Goal: Information Seeking & Learning: Check status

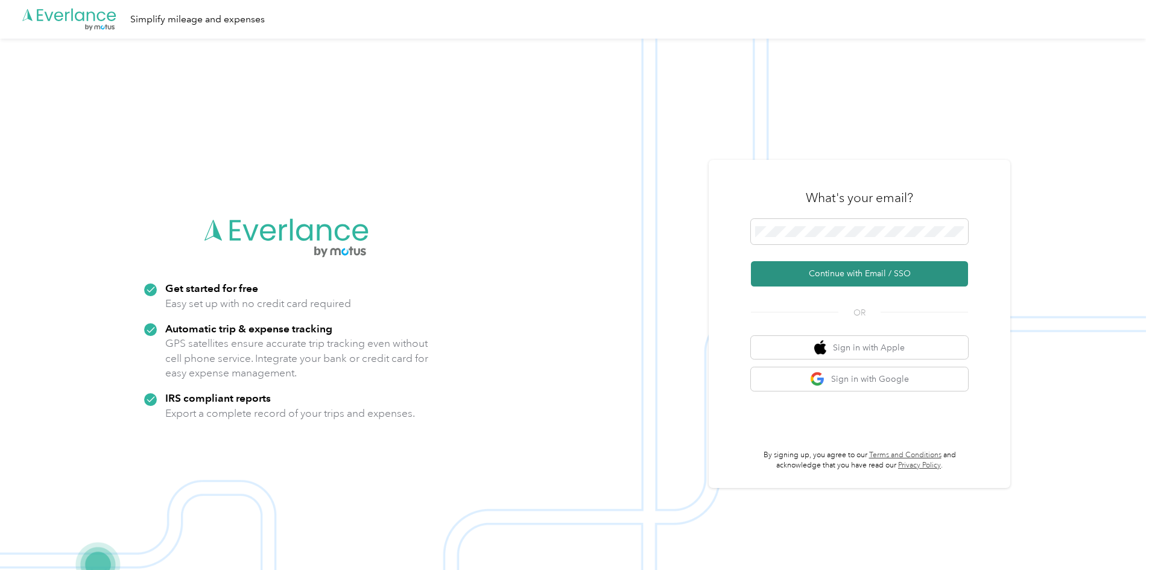
click at [817, 277] on button "Continue with Email / SSO" at bounding box center [859, 273] width 217 height 25
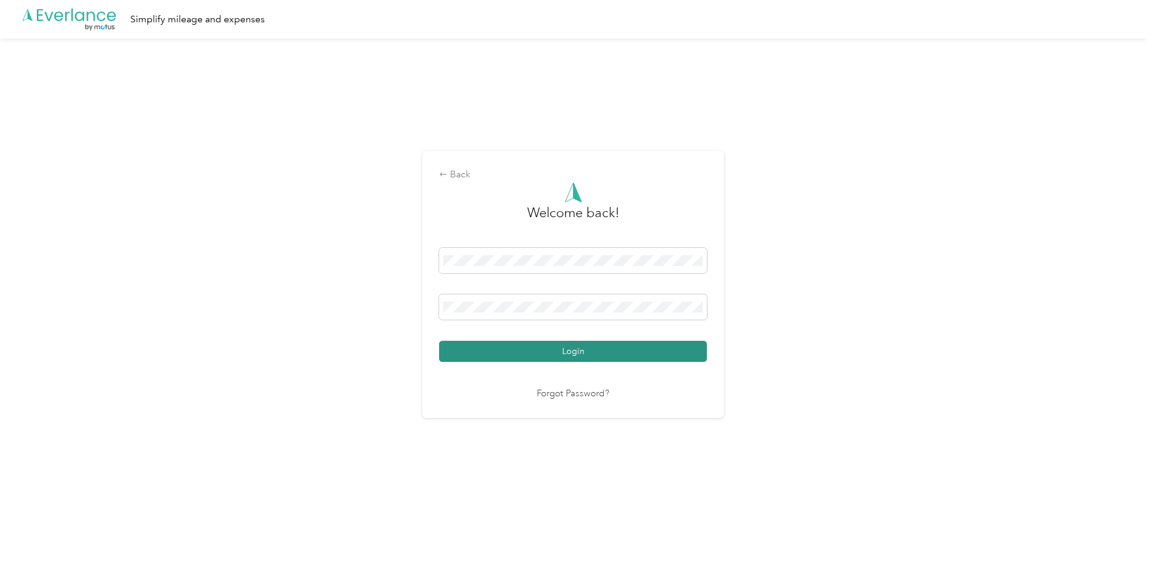
click at [527, 356] on button "Login" at bounding box center [573, 351] width 268 height 21
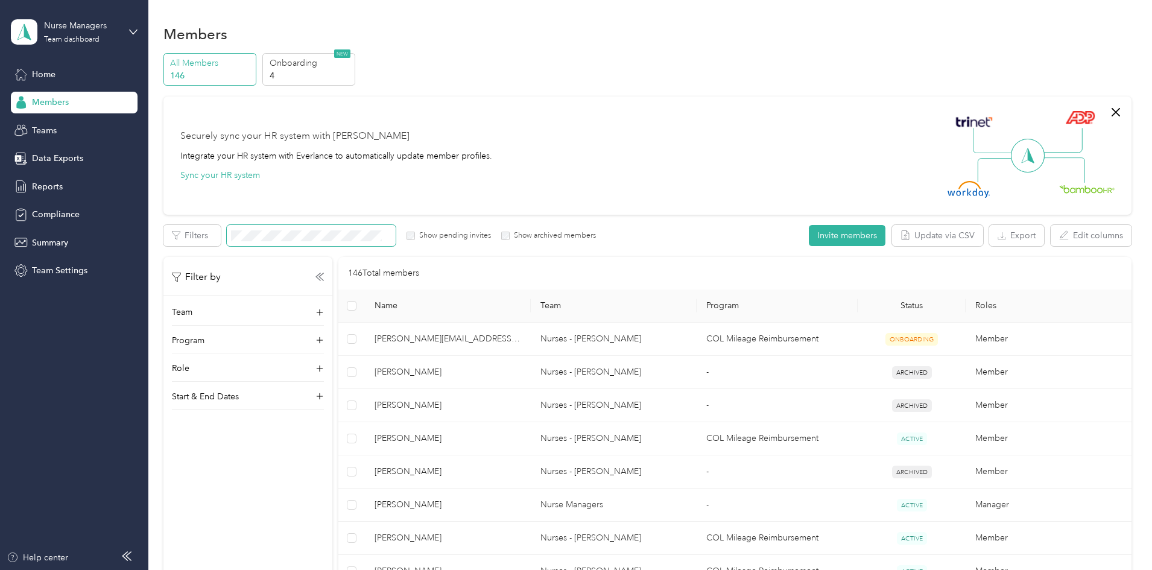
click at [396, 229] on span at bounding box center [311, 235] width 169 height 21
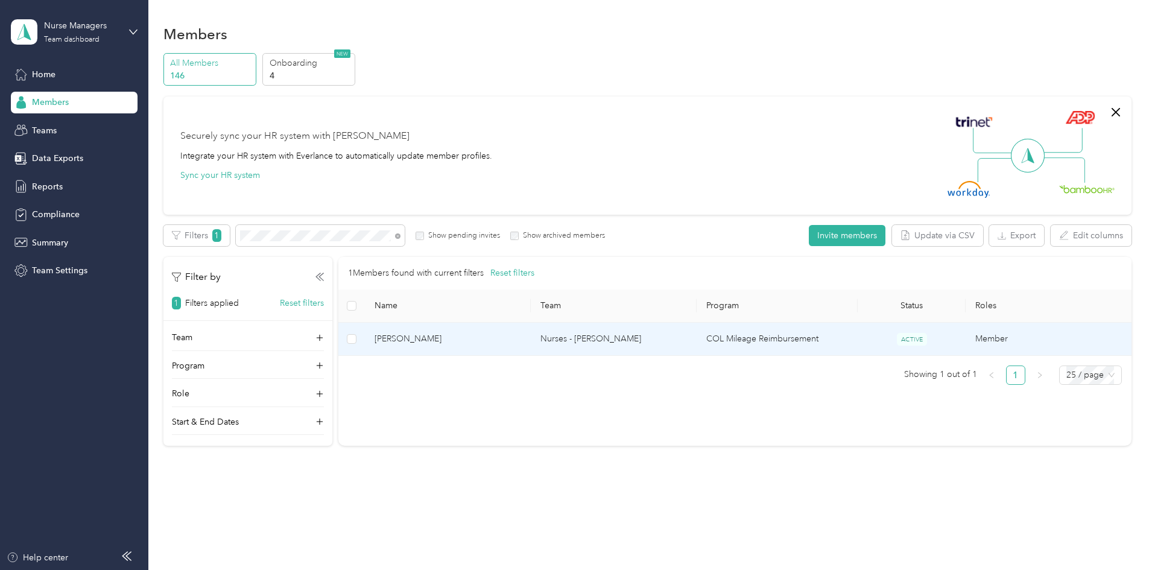
click at [505, 339] on span "[PERSON_NAME]" at bounding box center [447, 338] width 147 height 13
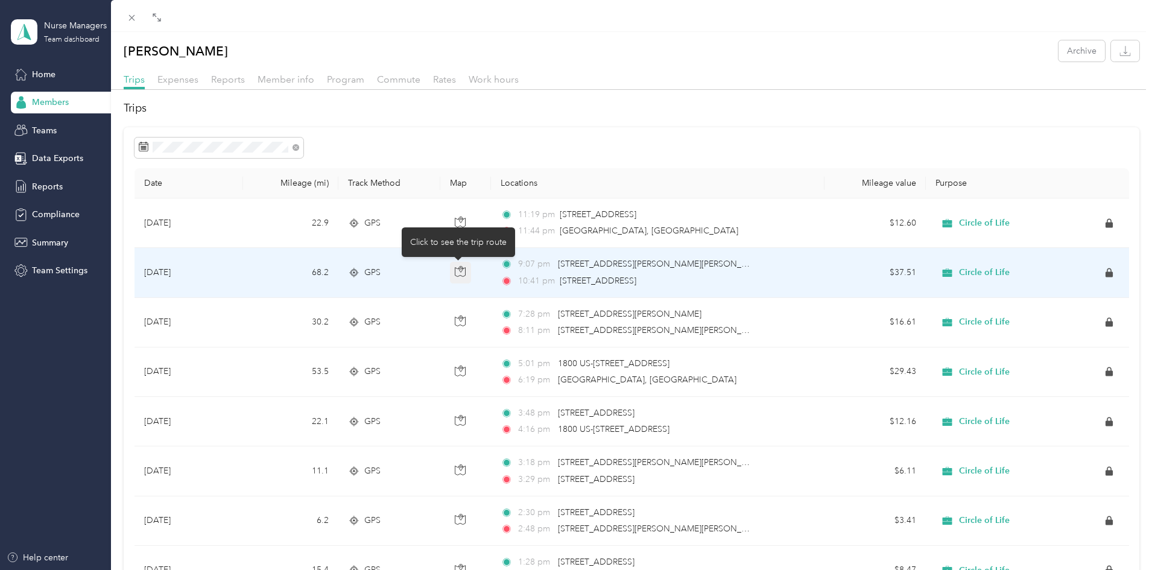
click at [459, 270] on icon "button" at bounding box center [461, 269] width 4 height 6
drag, startPoint x: 492, startPoint y: 166, endPoint x: 654, endPoint y: 122, distance: 168.2
click at [354, 273] on icon at bounding box center [354, 273] width 12 height 10
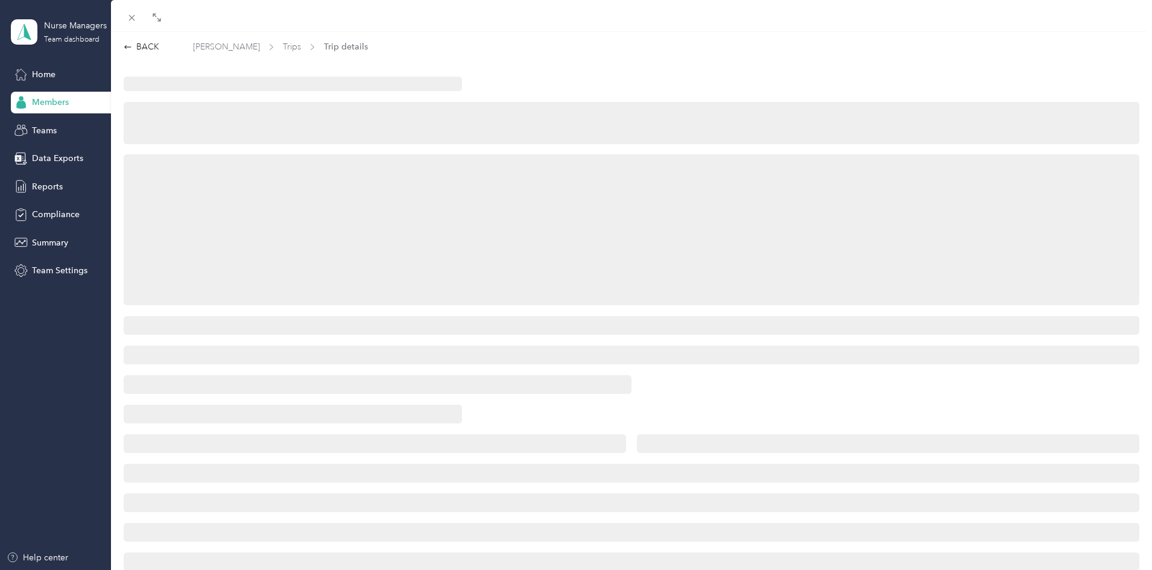
click at [354, 273] on div at bounding box center [631, 229] width 1015 height 151
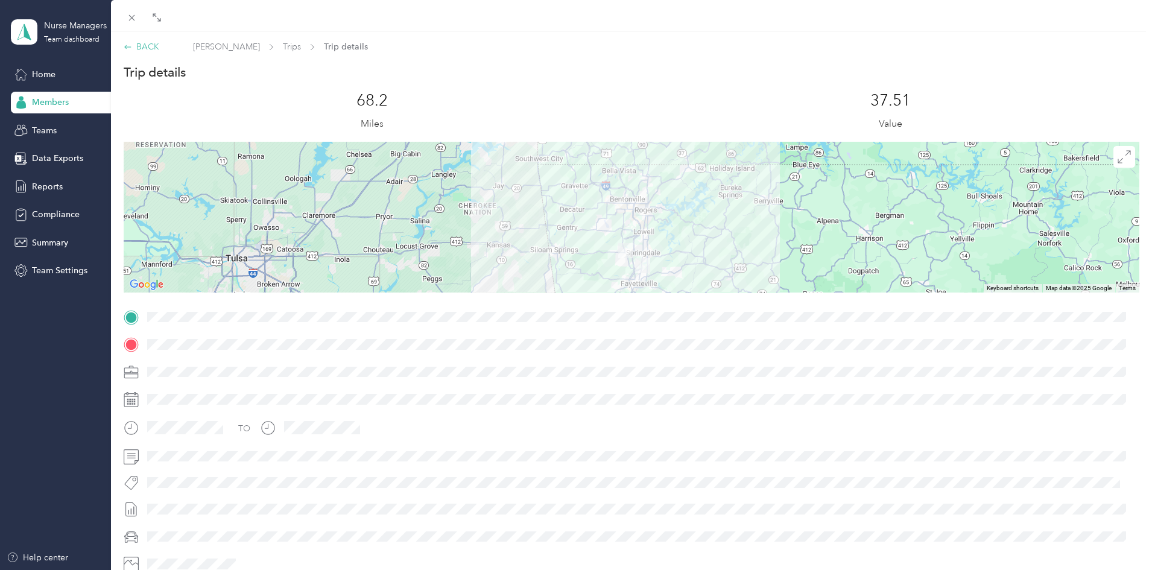
click at [131, 48] on icon at bounding box center [128, 47] width 8 height 8
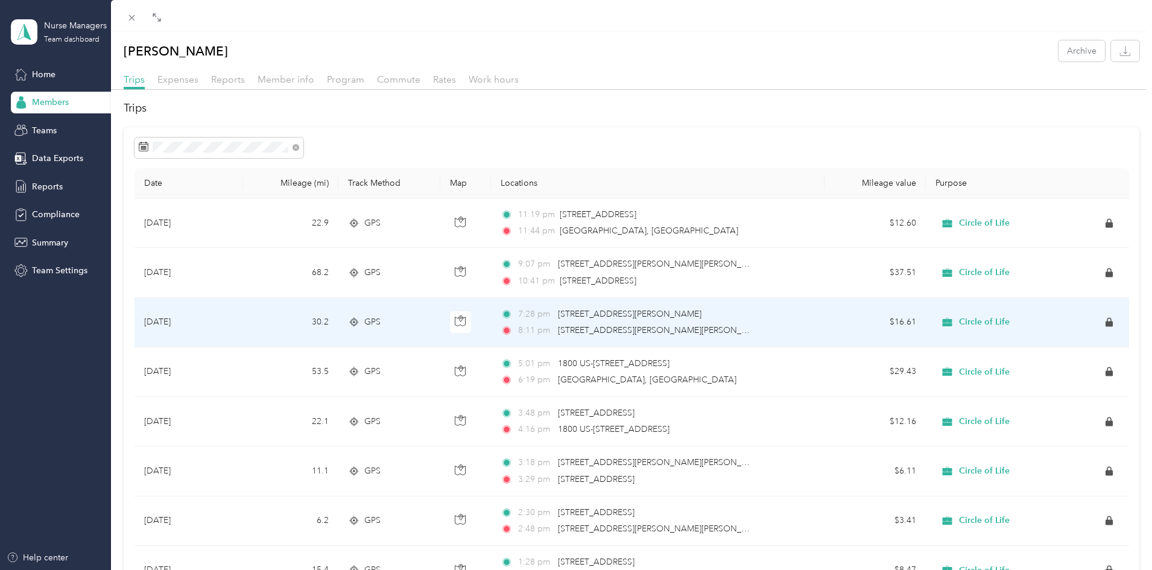
click at [358, 320] on icon at bounding box center [354, 322] width 12 height 10
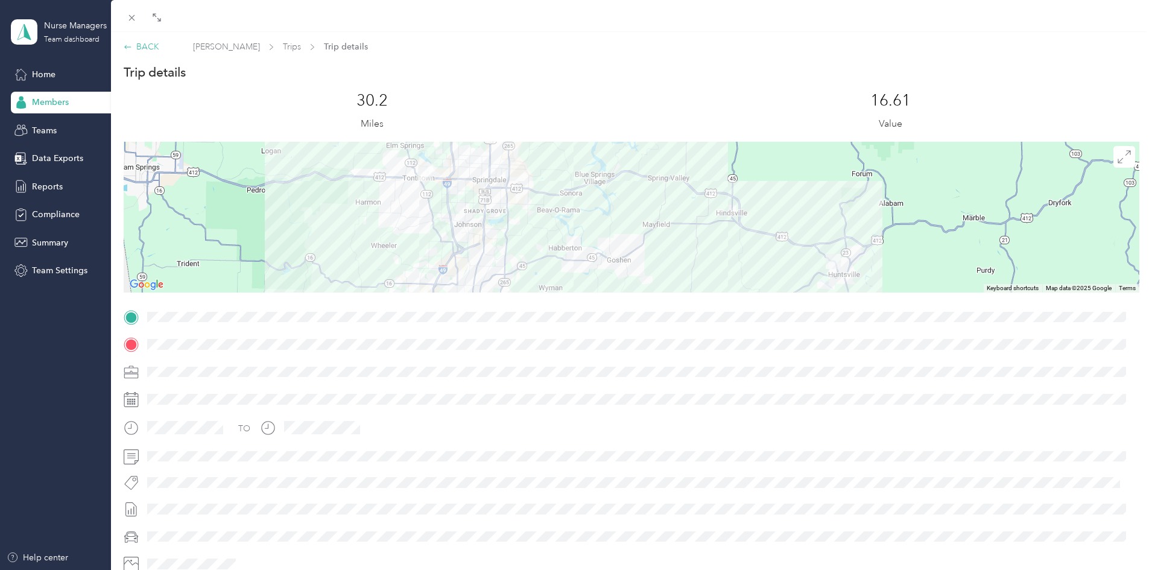
click at [132, 46] on div "BACK" at bounding box center [142, 46] width 36 height 13
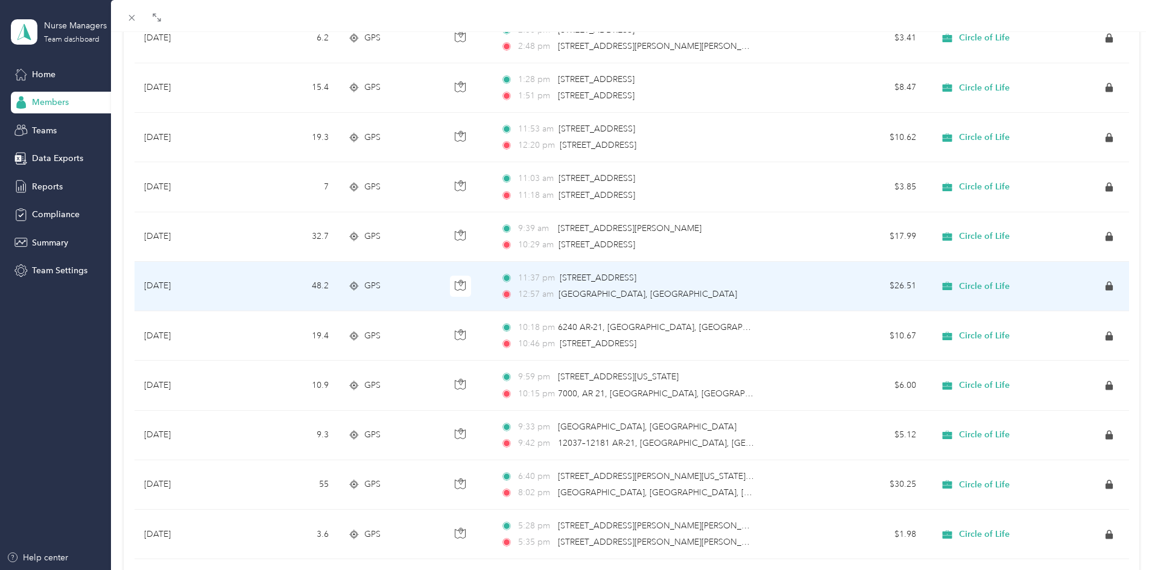
scroll to position [543, 0]
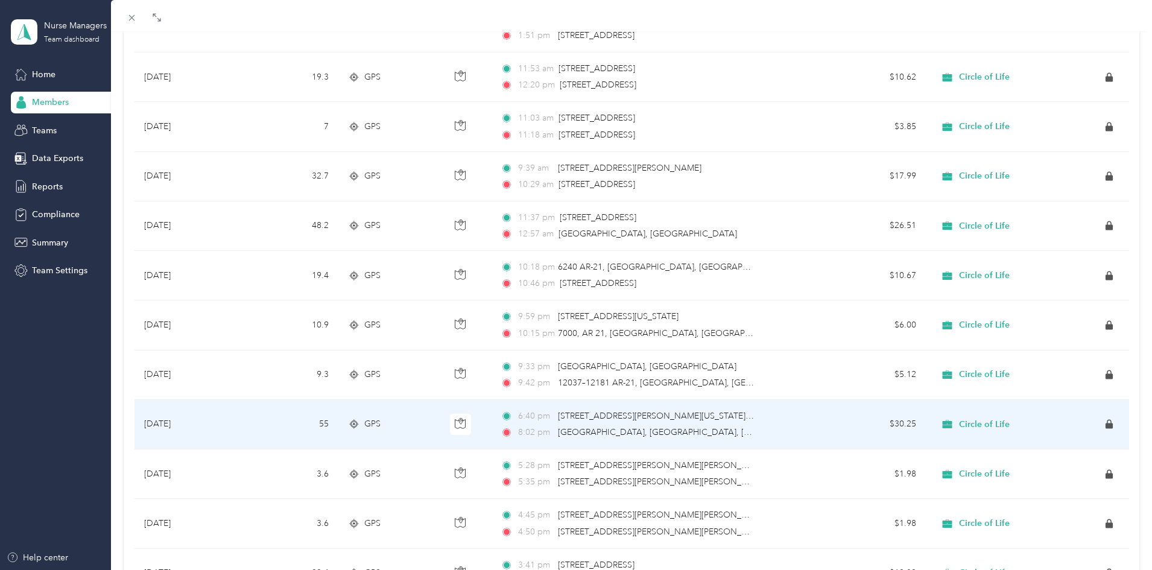
click at [360, 381] on div "GPS" at bounding box center [389, 423] width 82 height 13
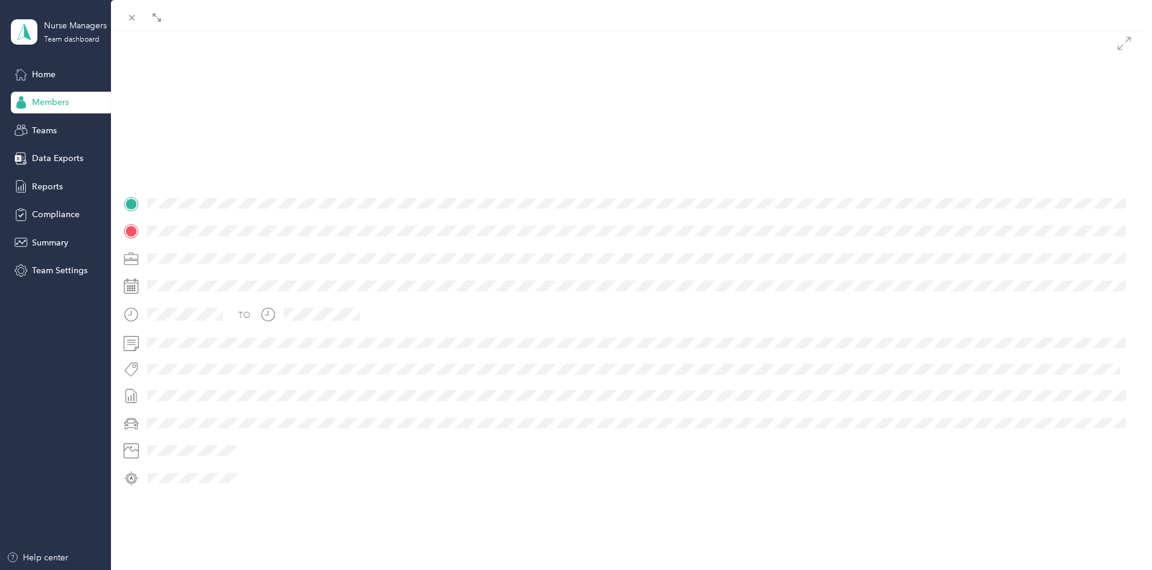
scroll to position [126, 0]
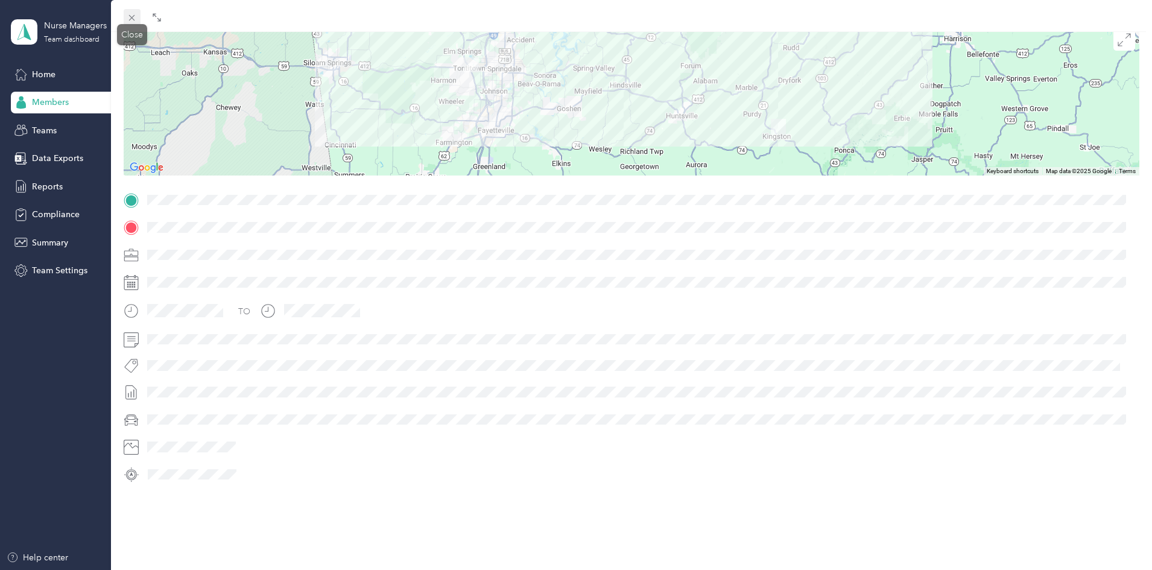
click at [133, 14] on icon at bounding box center [132, 18] width 10 height 10
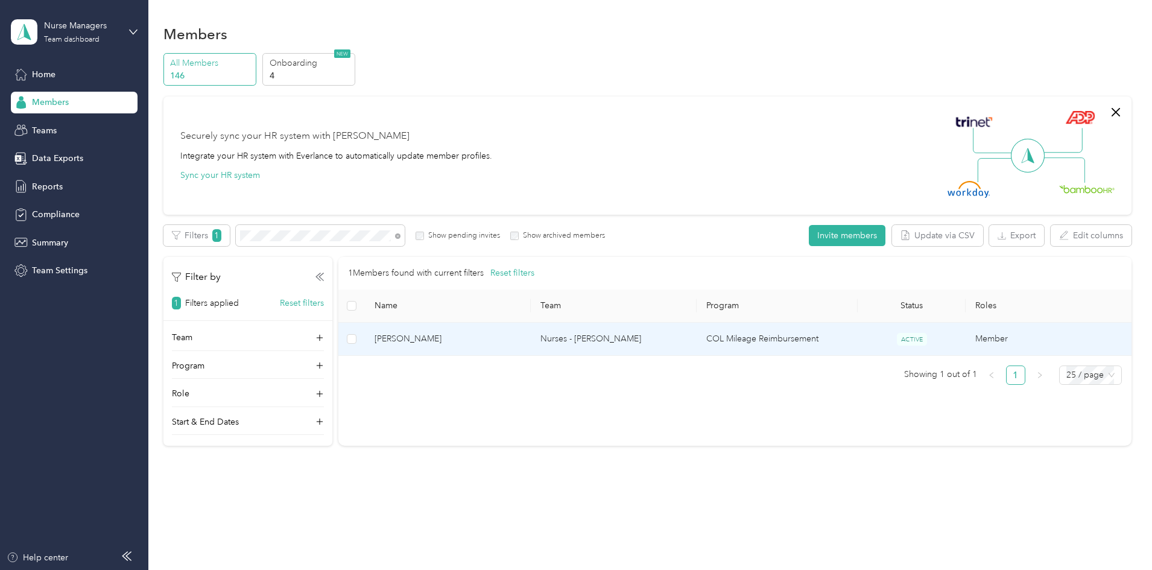
click at [497, 337] on span "[PERSON_NAME]" at bounding box center [447, 338] width 147 height 13
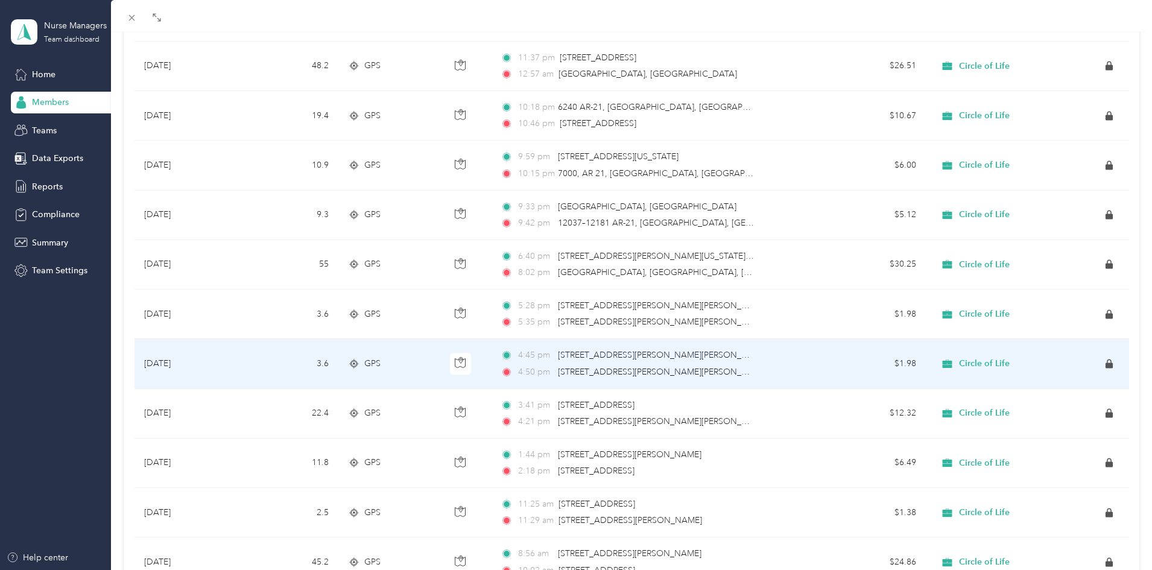
scroll to position [724, 0]
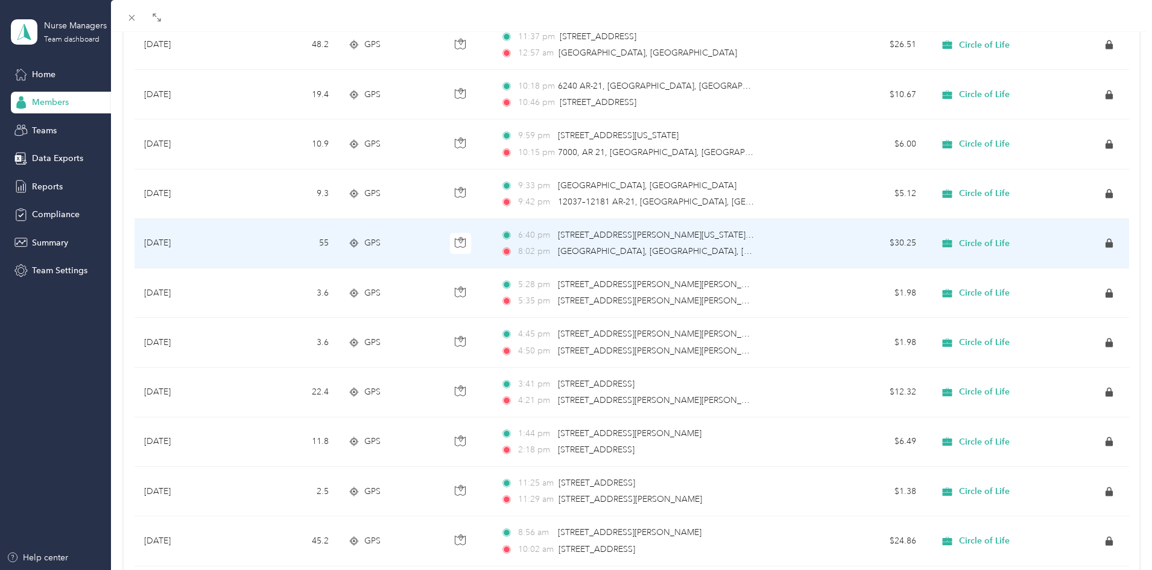
click at [368, 238] on span "GPS" at bounding box center [372, 242] width 16 height 13
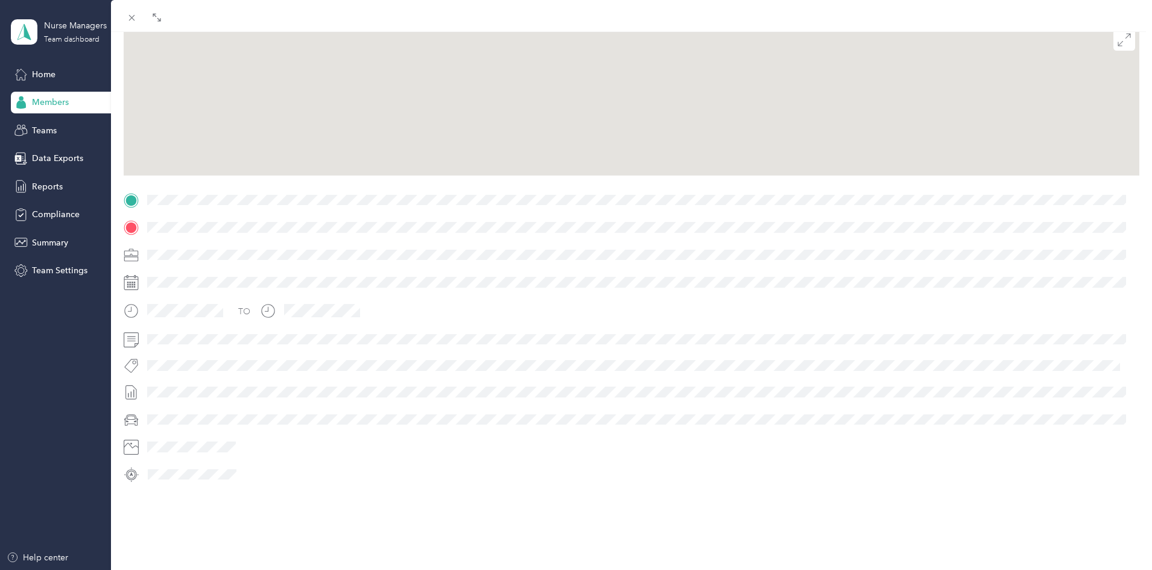
scroll to position [126, 0]
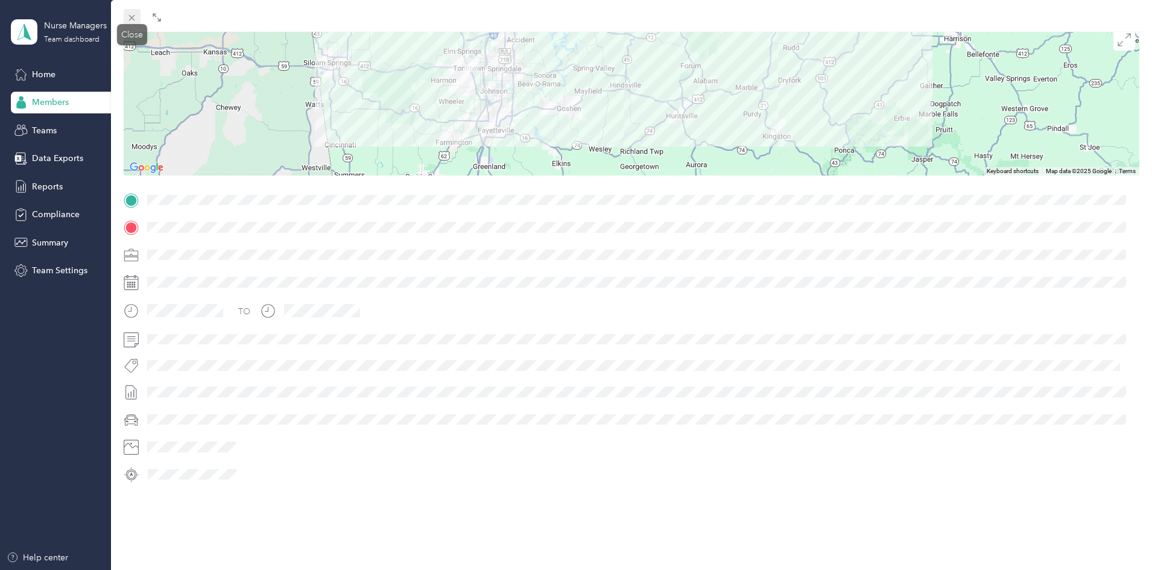
click at [131, 19] on icon at bounding box center [132, 18] width 6 height 6
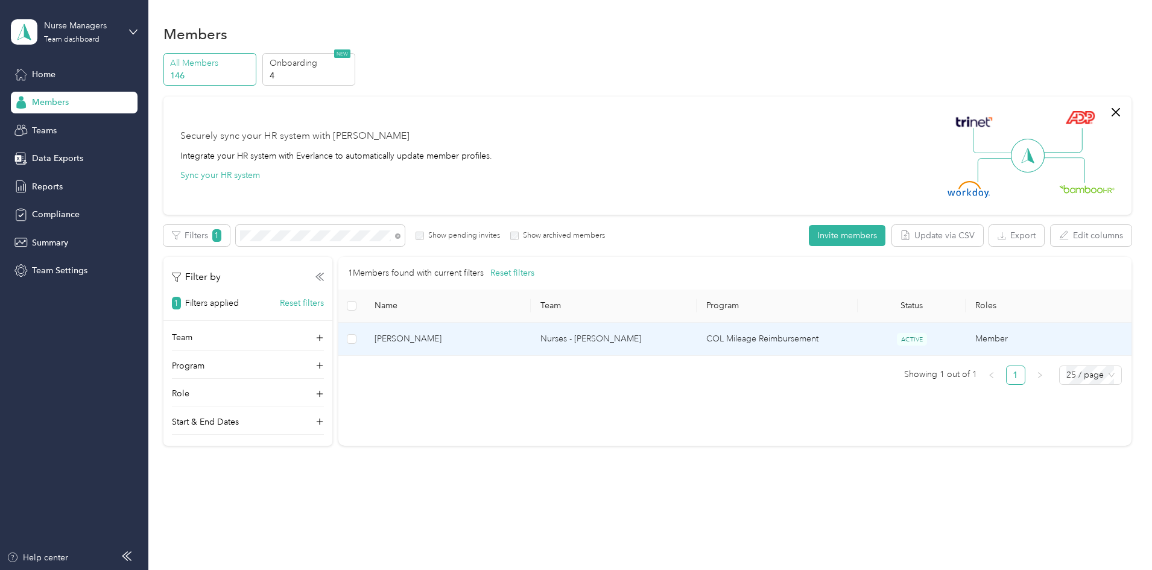
click at [521, 334] on span "[PERSON_NAME]" at bounding box center [447, 338] width 147 height 13
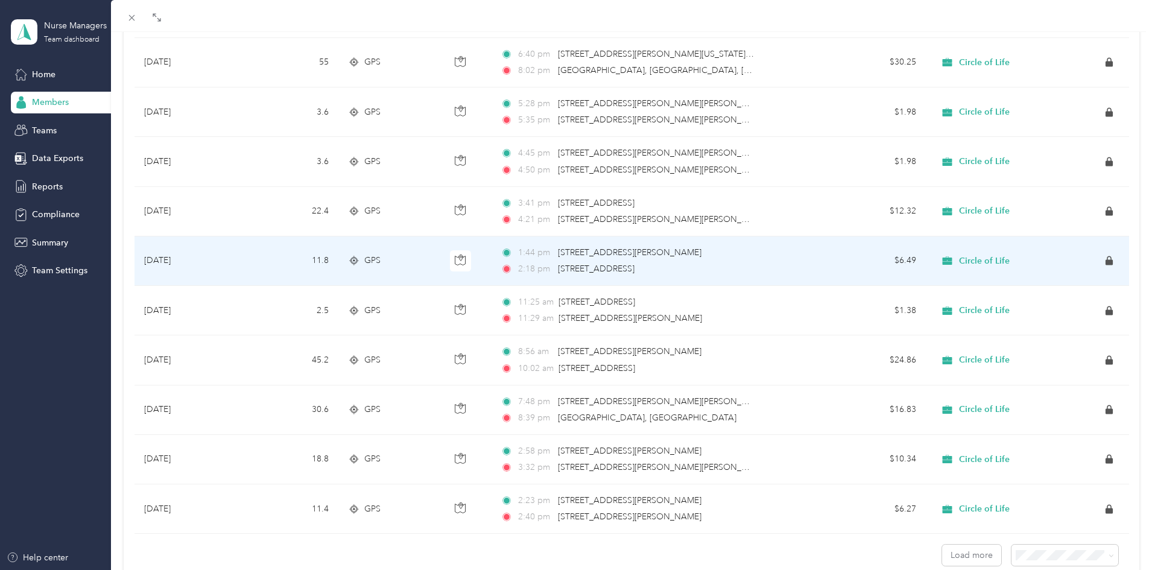
scroll to position [962, 0]
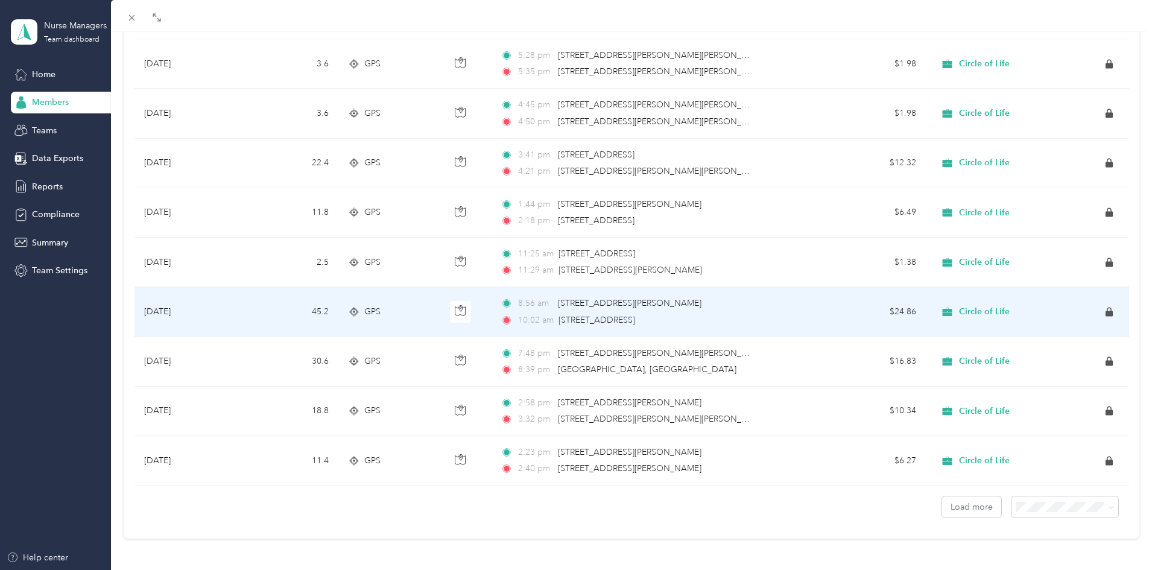
click at [355, 307] on icon at bounding box center [354, 312] width 12 height 10
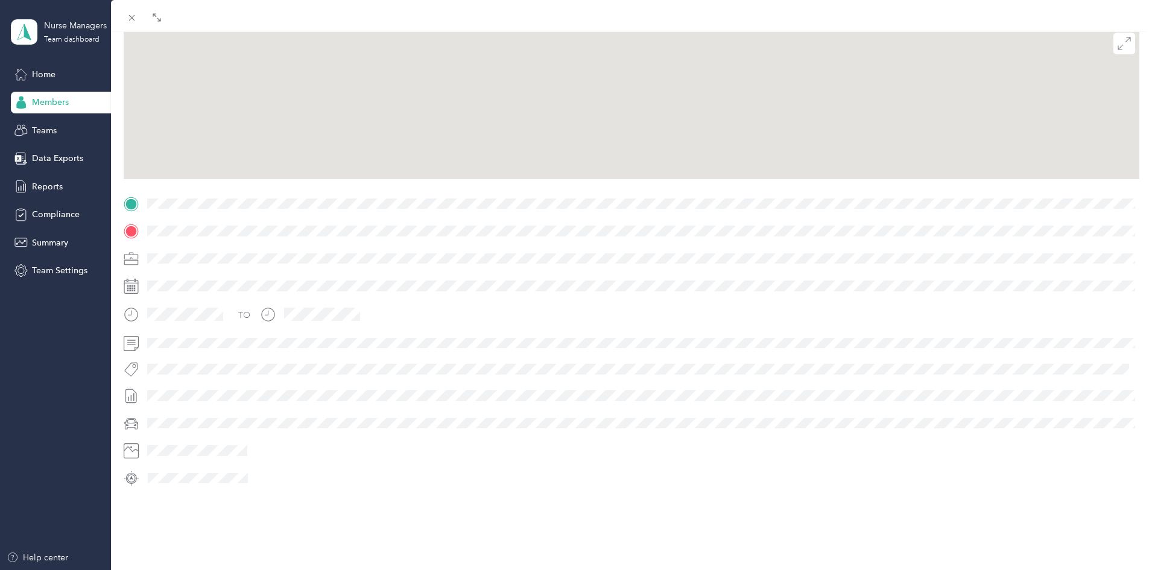
scroll to position [126, 0]
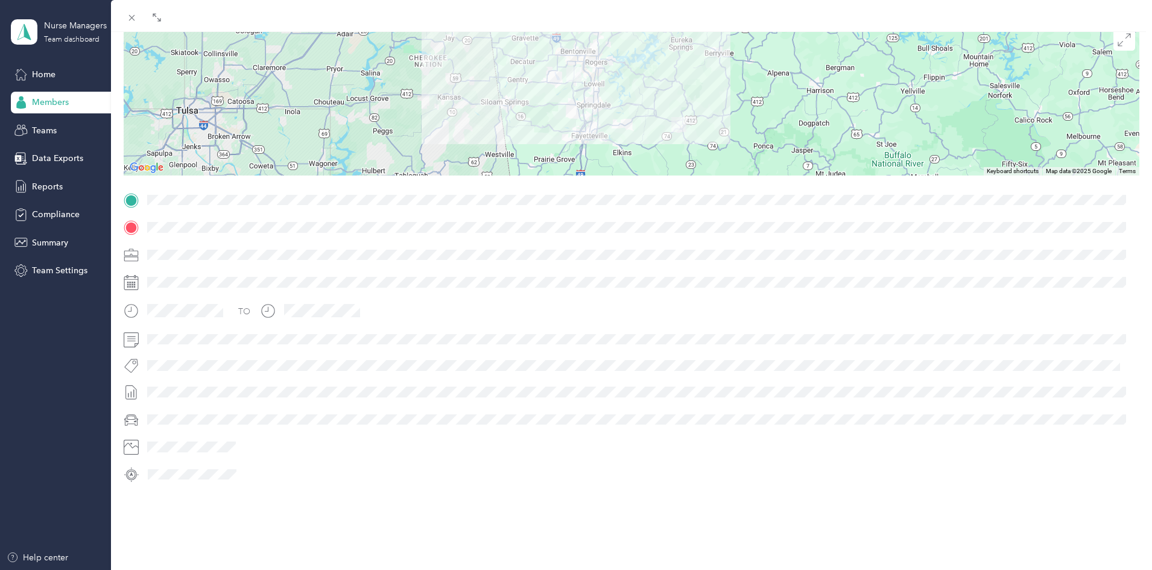
click at [42, 75] on div "BACK [PERSON_NAME] Trips Trip details Trip details This trip cannot be edited b…" at bounding box center [576, 285] width 1152 height 570
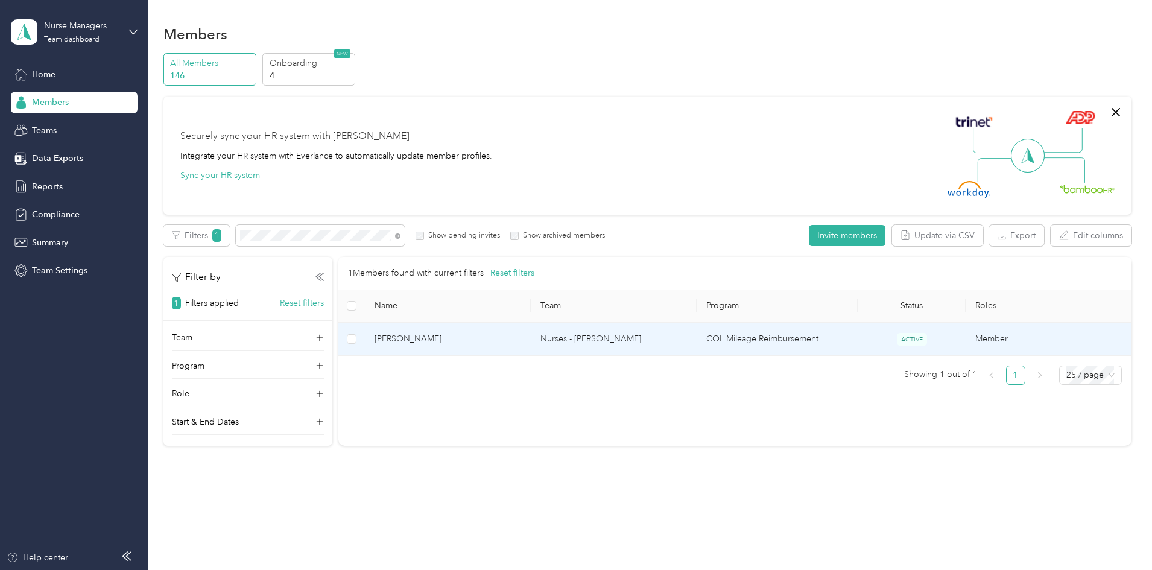
click at [499, 336] on span "[PERSON_NAME]" at bounding box center [447, 338] width 147 height 13
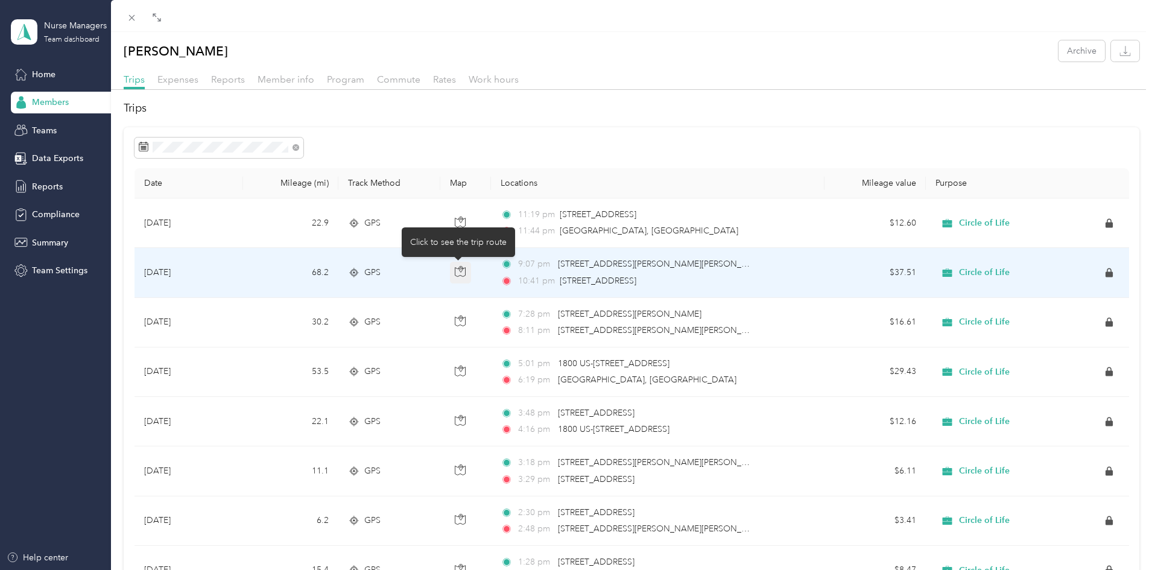
click at [459, 270] on icon "button" at bounding box center [460, 271] width 11 height 11
click at [747, 260] on div "9:07 pm [STREET_ADDRESS][PERSON_NAME][PERSON_NAME]" at bounding box center [626, 263] width 253 height 13
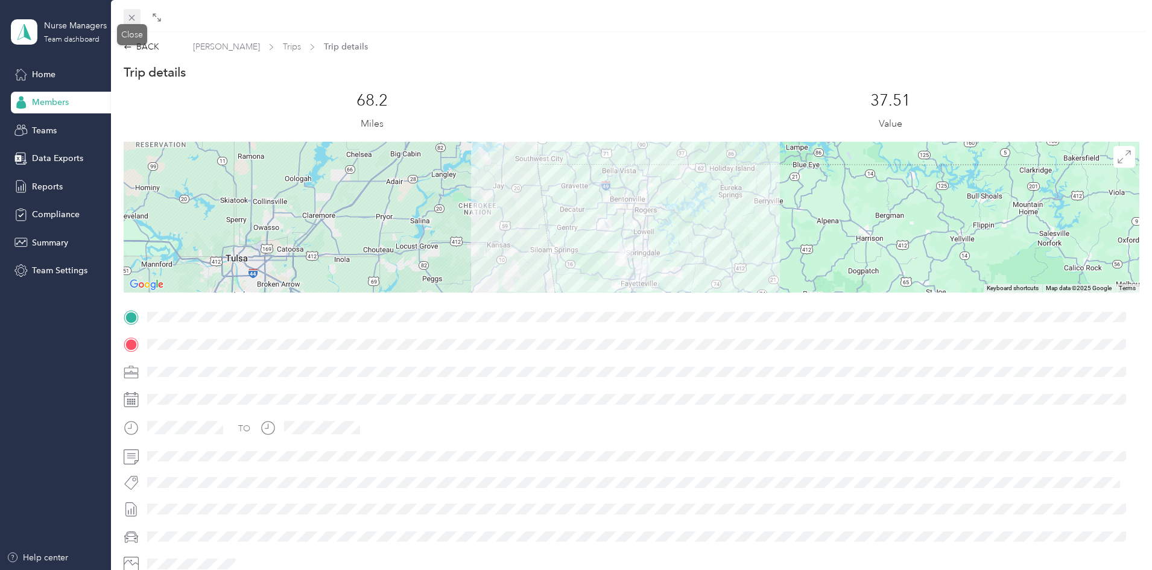
click at [136, 19] on icon at bounding box center [132, 18] width 10 height 10
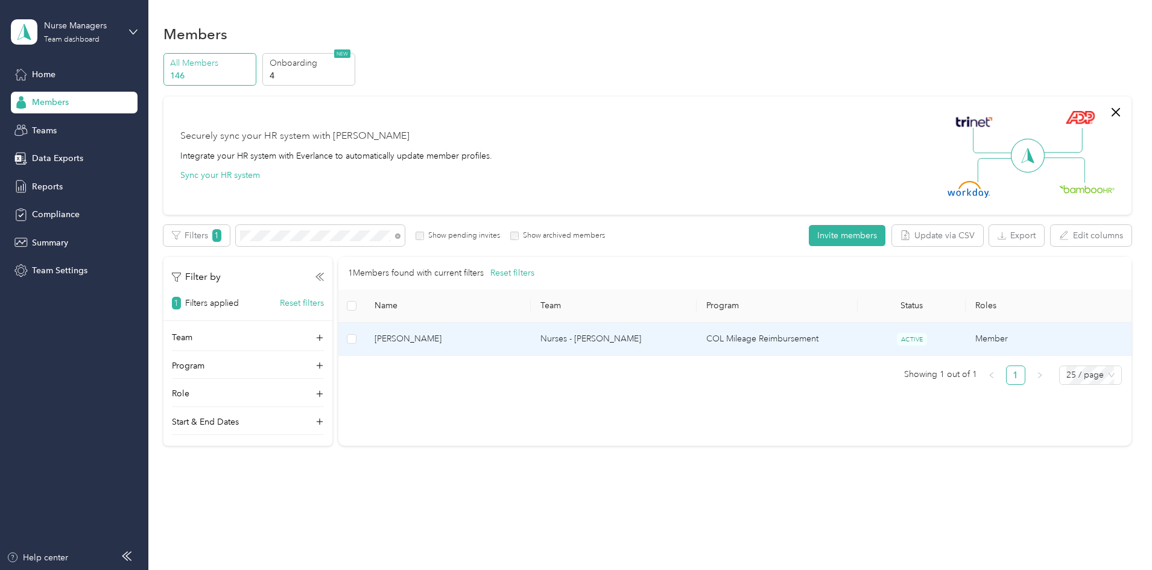
click at [521, 341] on span "[PERSON_NAME]" at bounding box center [447, 338] width 147 height 13
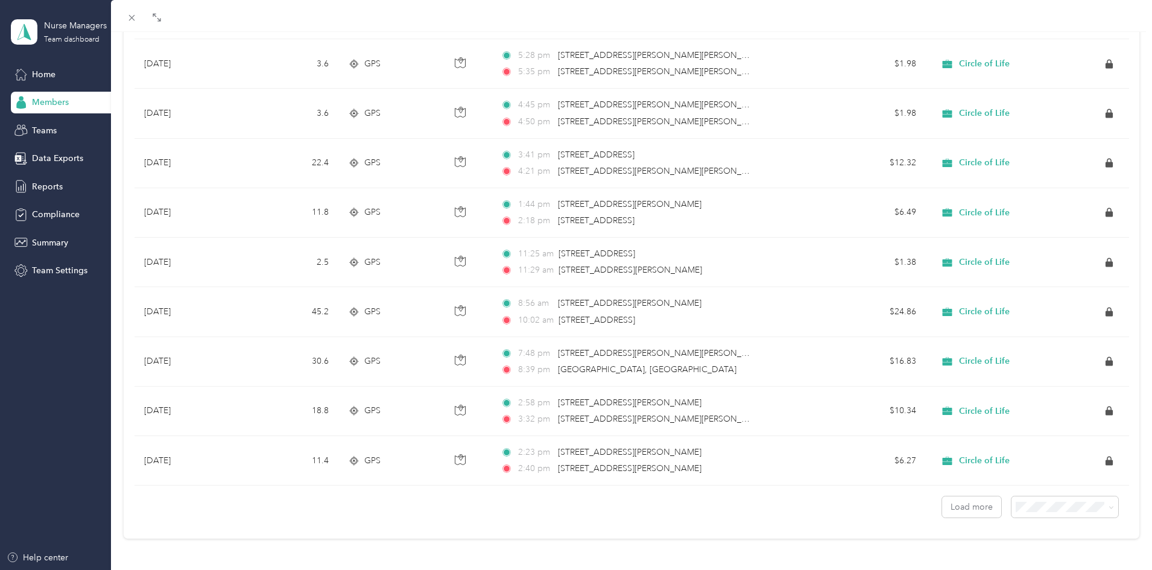
scroll to position [962, 0]
click at [817, 381] on button "Load more" at bounding box center [971, 506] width 59 height 21
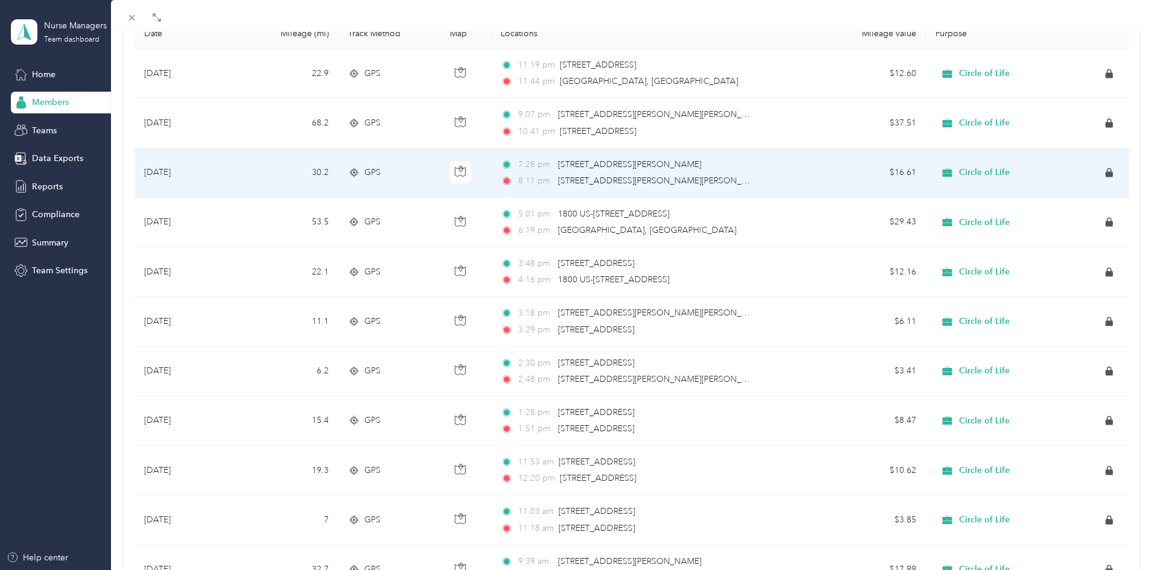
scroll to position [181, 0]
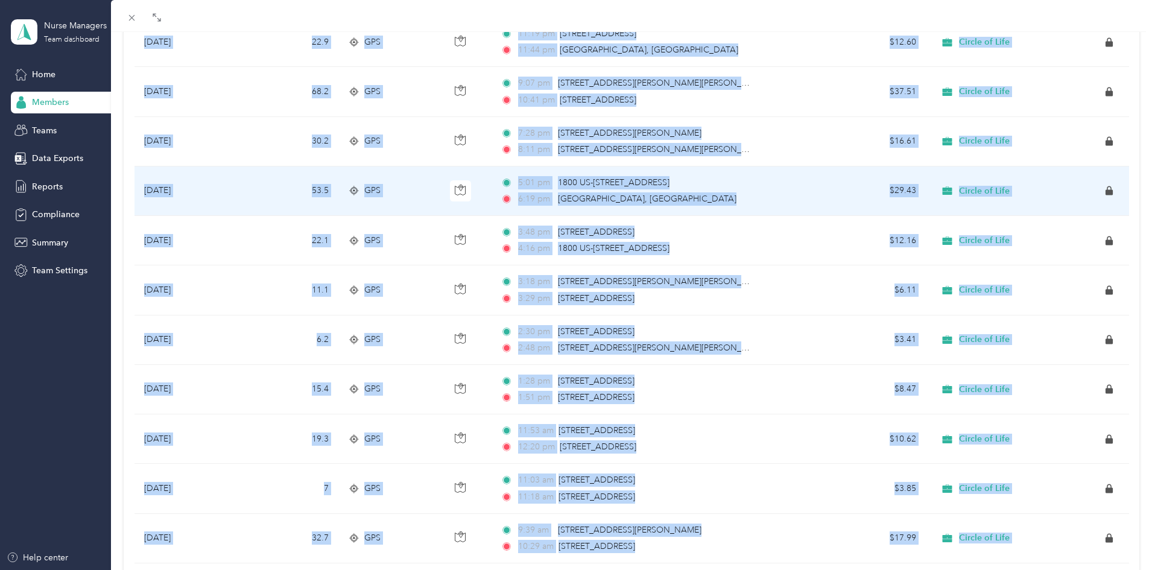
drag, startPoint x: 1145, startPoint y: 161, endPoint x: 1141, endPoint y: 107, distance: 54.4
click at [817, 381] on div "Drag to resize Click to close [PERSON_NAME] Archive Trips Expenses Reports Memb…" at bounding box center [573, 570] width 1146 height 0
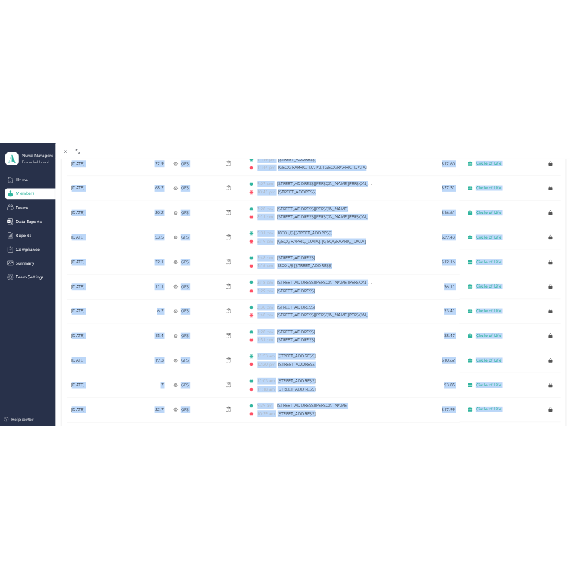
scroll to position [0, 0]
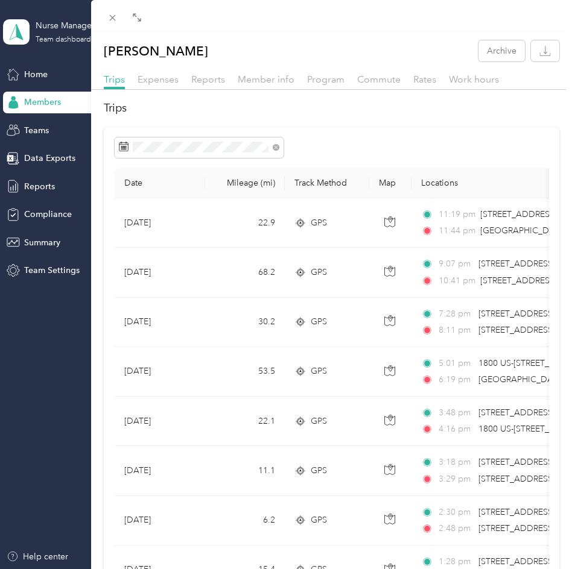
click at [391, 47] on div "[PERSON_NAME] Archive" at bounding box center [331, 50] width 481 height 21
